Goal: Find specific page/section: Find specific page/section

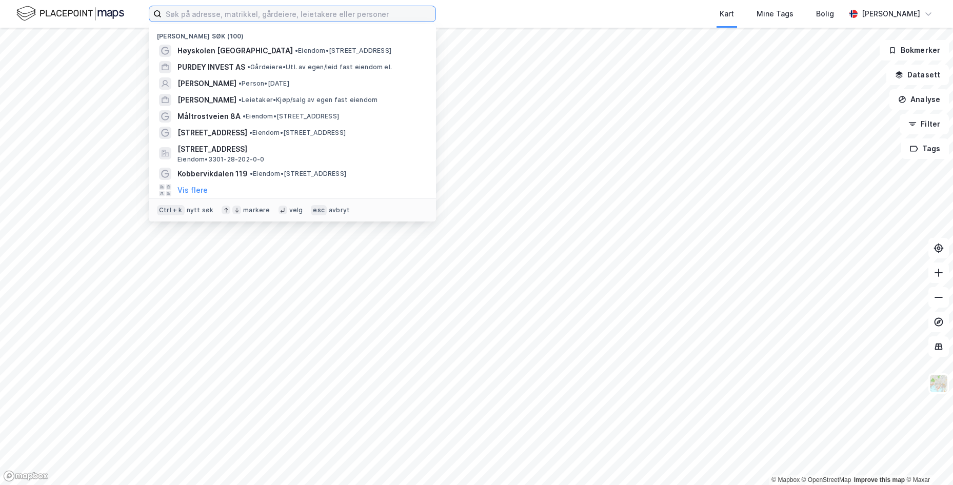
click at [254, 7] on input at bounding box center [299, 13] width 274 height 15
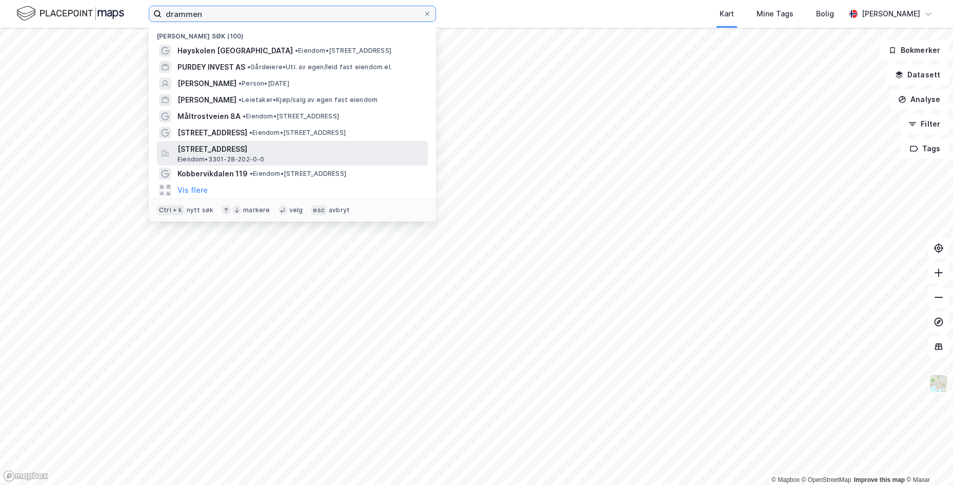
type input "drammen"
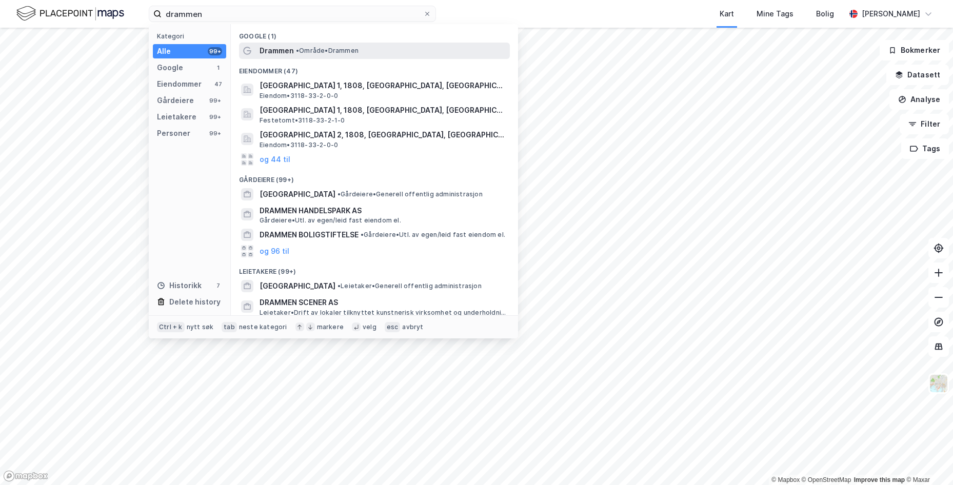
click at [279, 54] on span "Drammen" at bounding box center [276, 51] width 34 height 12
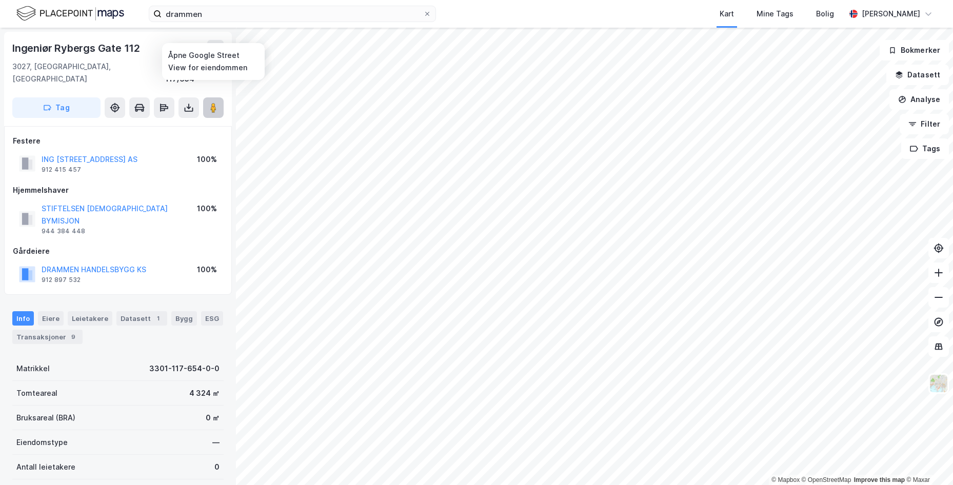
click at [215, 103] on image at bounding box center [213, 108] width 6 height 10
